Goal: Use online tool/utility: Use online tool/utility

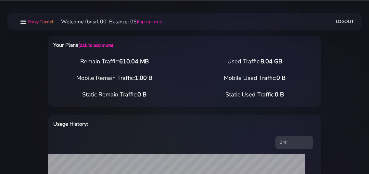
select select "static"
select select "DE"
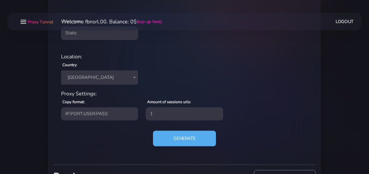
click at [110, 79] on span "[GEOGRAPHIC_DATA]" at bounding box center [99, 77] width 69 height 9
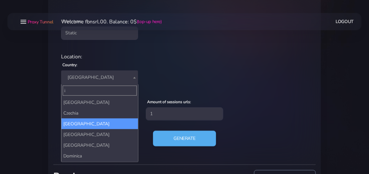
scroll to position [0, 0]
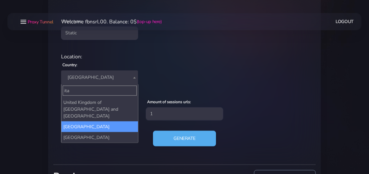
type input "ita"
select select "IT"
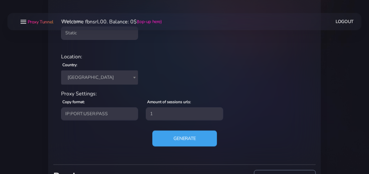
click at [167, 137] on button "Generate" at bounding box center [184, 139] width 65 height 16
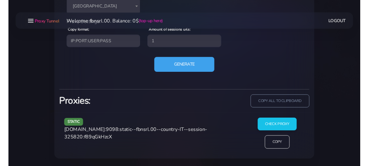
scroll to position [325, 0]
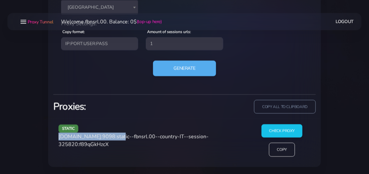
drag, startPoint x: 59, startPoint y: 137, endPoint x: 115, endPoint y: 136, distance: 56.2
click at [115, 136] on span "[DOMAIN_NAME]:9098:static--fbnsrl.00--country-IT--session-325820:f89qGkHzcX" at bounding box center [133, 140] width 150 height 15
copy span "[DOMAIN_NAME]:9098"
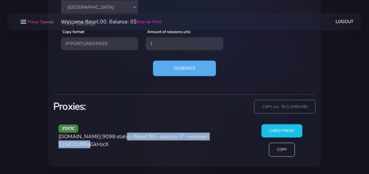
drag, startPoint x: 117, startPoint y: 135, endPoint x: 96, endPoint y: 147, distance: 23.6
click at [96, 147] on span "[DOMAIN_NAME]:9098:static--fbnsrl.00--country-IT--session-325820:f89qGkHzcX" at bounding box center [133, 140] width 150 height 15
copy span "static--fbnsrl.00--country-IT--session-325820"
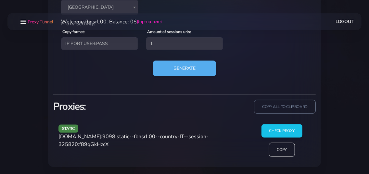
click at [105, 144] on span "[DOMAIN_NAME]:9098:static--fbnsrl.00--country-IT--session-325820:f89qGkHzcX" at bounding box center [133, 140] width 150 height 15
copy span "f89qGkHzcX"
